Goal: Task Accomplishment & Management: Manage account settings

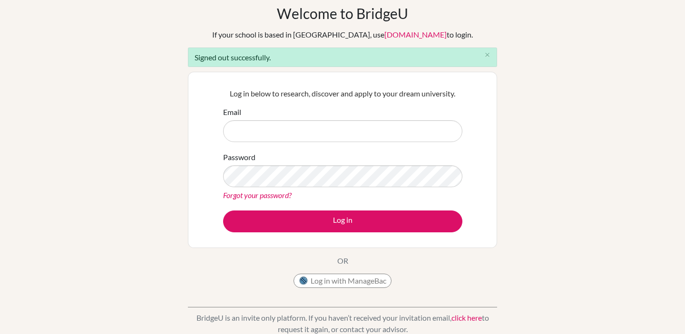
scroll to position [43, 0]
click at [324, 278] on button "Log in with ManageBac" at bounding box center [342, 280] width 98 height 14
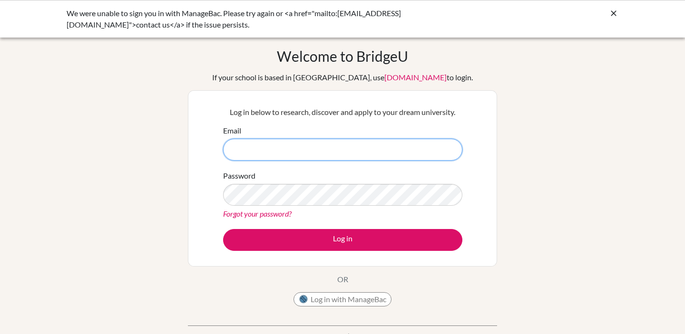
type input "[PERSON_NAME][EMAIL_ADDRESS][PERSON_NAME][DOMAIN_NAME]"
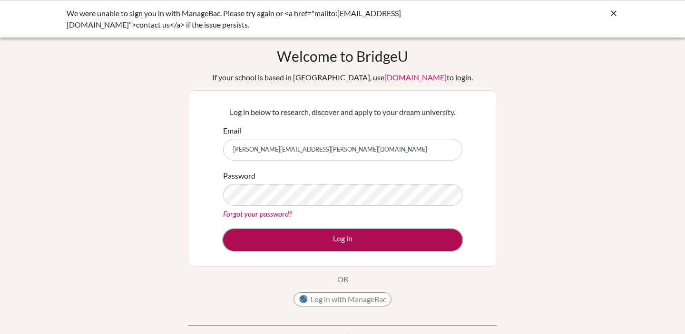
click at [292, 232] on button "Log in" at bounding box center [342, 240] width 239 height 22
